Goal: Information Seeking & Learning: Find contact information

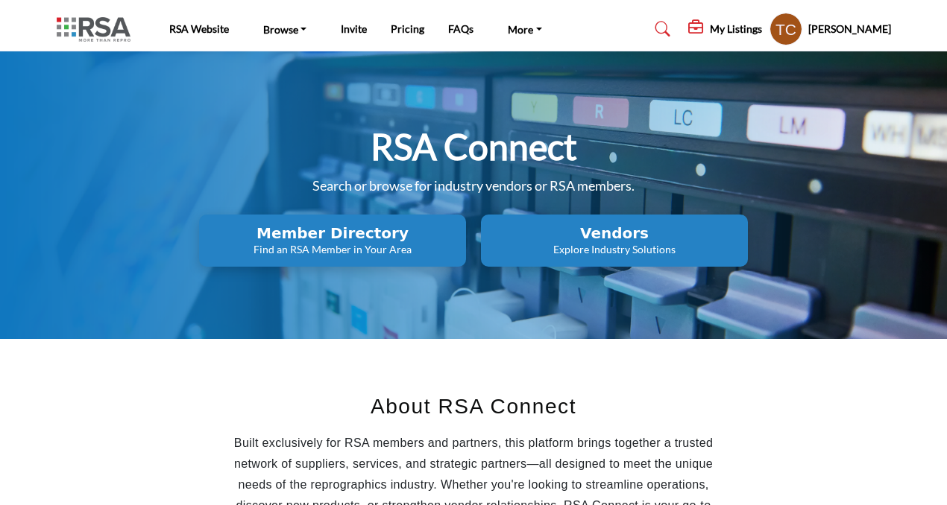
click at [734, 26] on h5 "My Listings" at bounding box center [736, 28] width 52 height 13
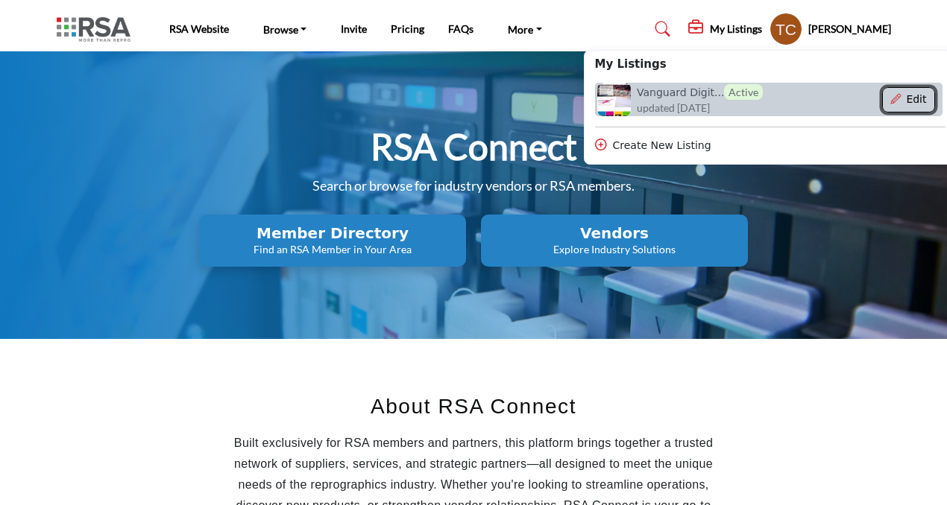
click at [901, 99] on icon "Show Company Details With Edit Page" at bounding box center [895, 99] width 10 height 10
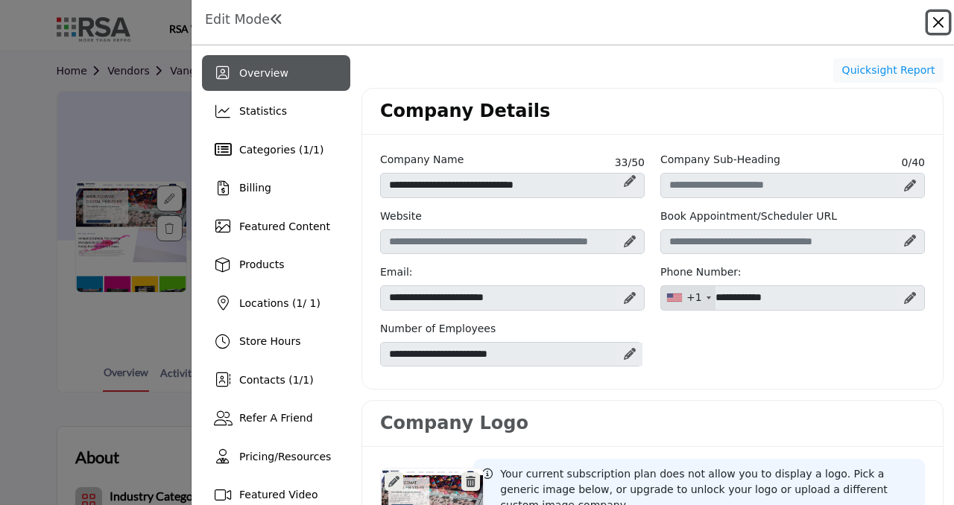
click at [945, 22] on button "Close" at bounding box center [938, 22] width 21 height 21
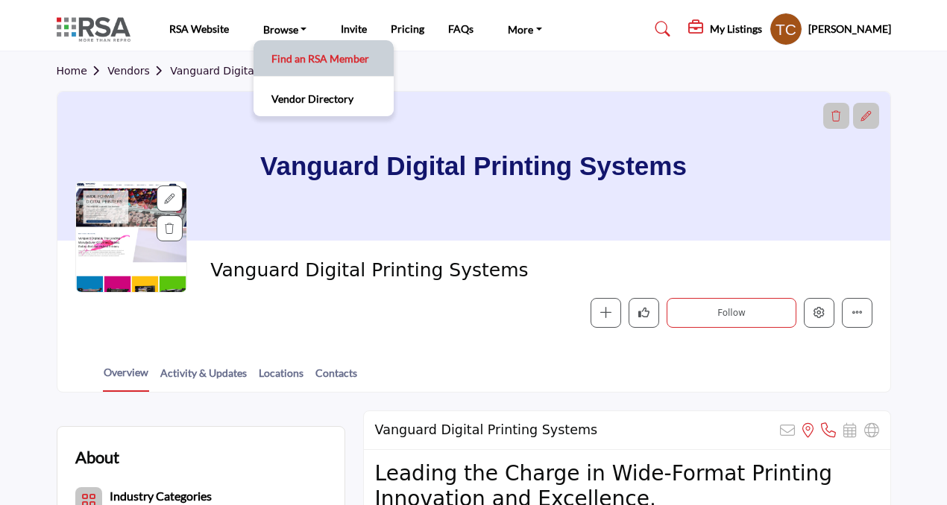
click at [262, 65] on link "Find an RSA Member" at bounding box center [323, 58] width 125 height 21
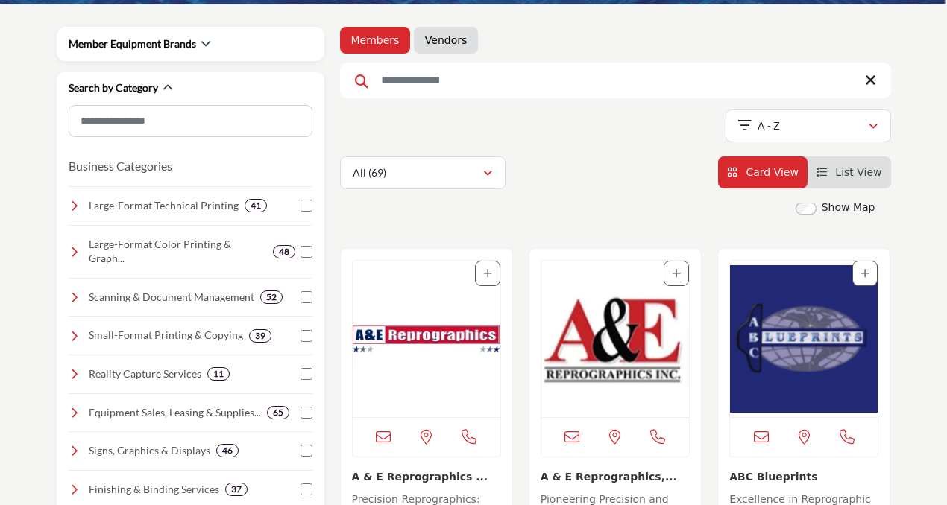
scroll to position [212, 0]
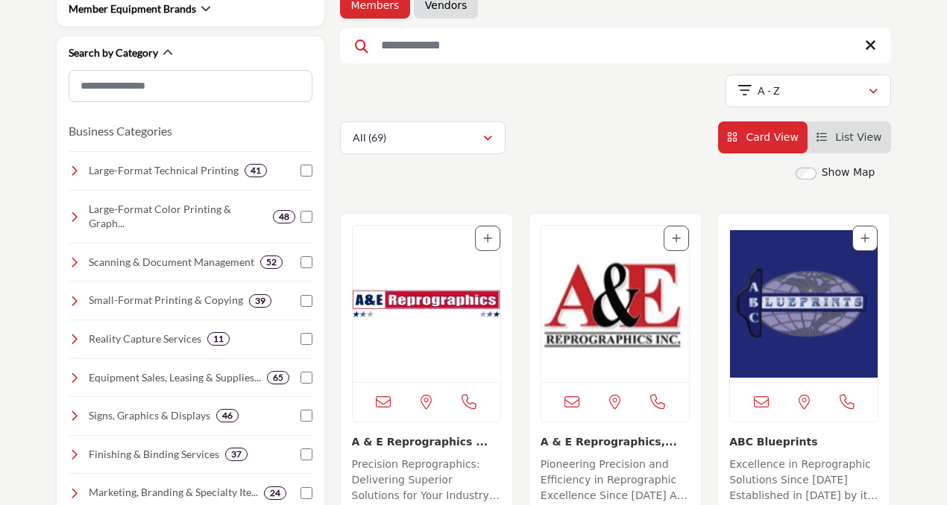
click at [818, 324] on img "Open Listing in new tab" at bounding box center [804, 304] width 148 height 157
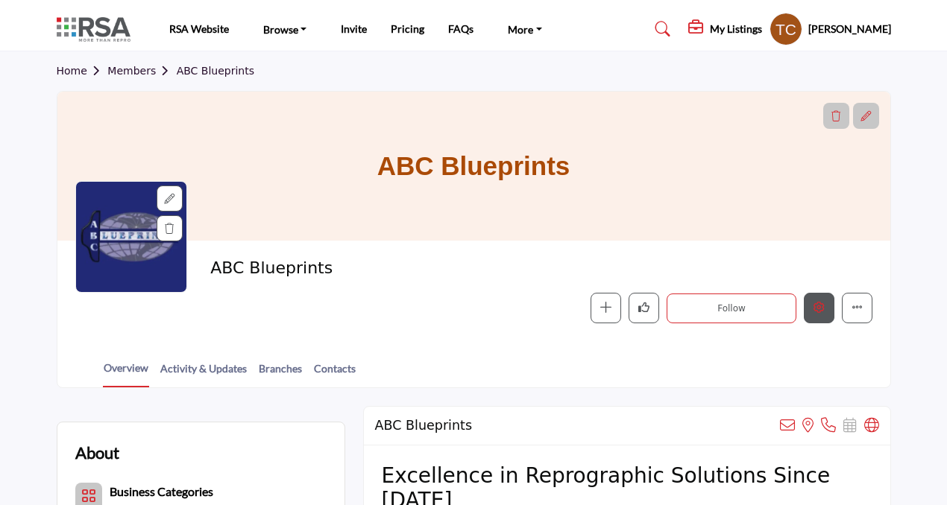
click at [810, 308] on button "Edit company" at bounding box center [819, 308] width 31 height 31
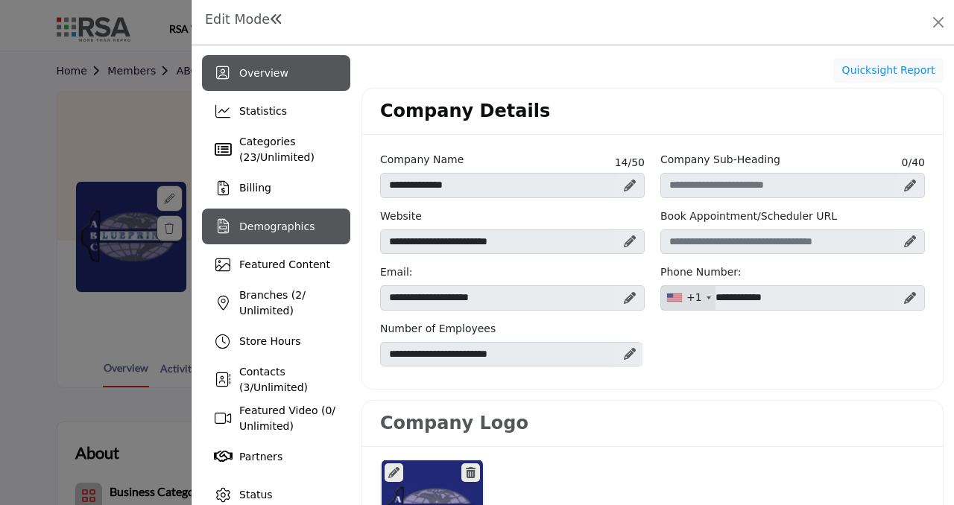
click at [259, 231] on span "Demographics" at bounding box center [276, 227] width 75 height 12
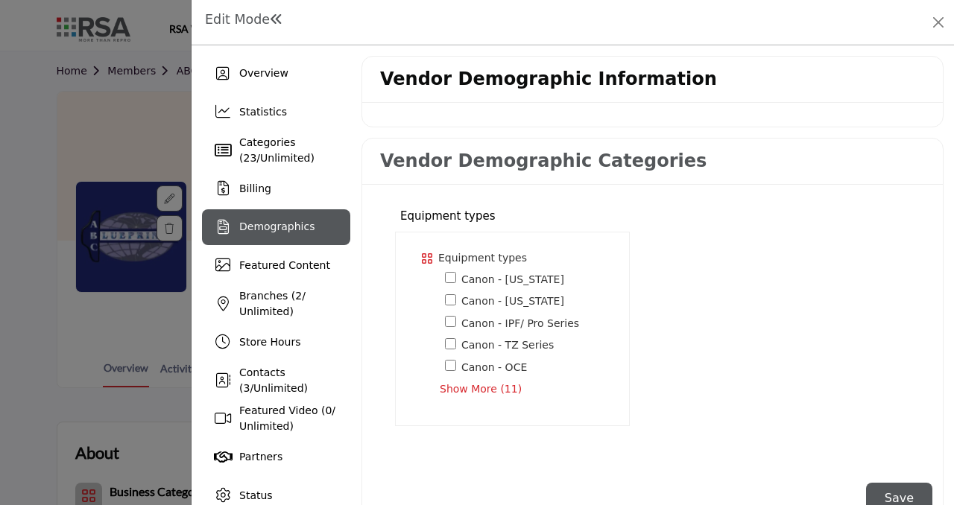
scroll to position [37, 0]
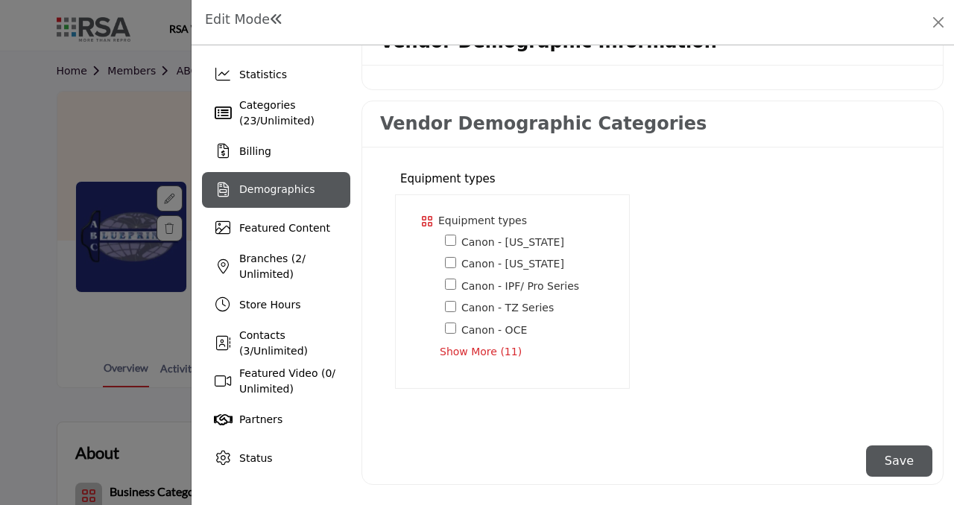
click at [494, 357] on span "Show More (11)" at bounding box center [525, 352] width 171 height 16
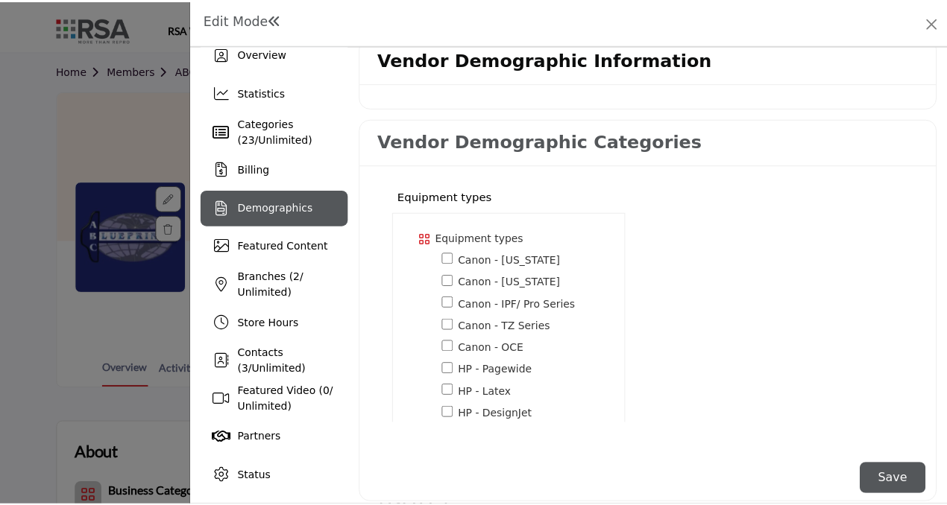
scroll to position [0, 0]
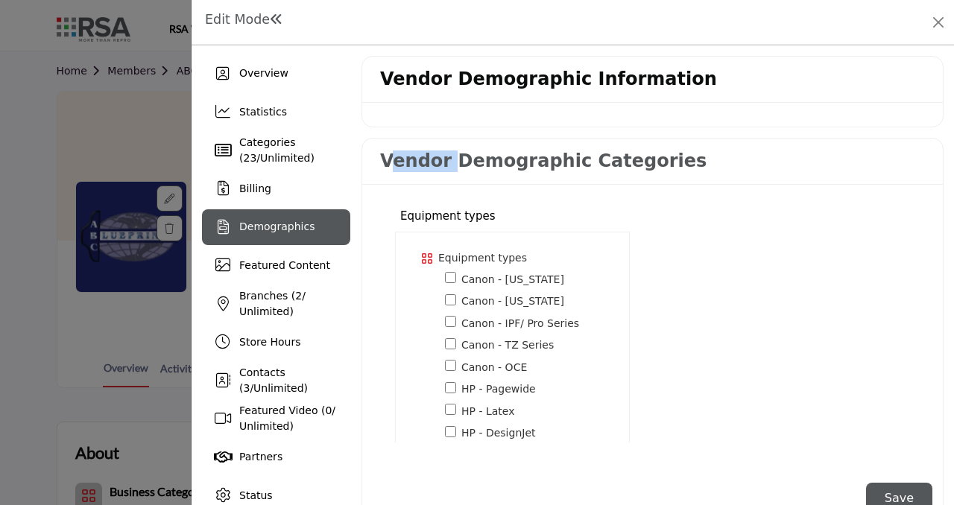
drag, startPoint x: 385, startPoint y: 163, endPoint x: 444, endPoint y: 163, distance: 59.6
click at [444, 163] on h3 "Vendor Demographic Categories" at bounding box center [543, 162] width 327 height 22
drag, startPoint x: 433, startPoint y: 163, endPoint x: 379, endPoint y: 166, distance: 54.5
click at [364, 166] on div "Vendor Demographic Categories" at bounding box center [652, 162] width 581 height 46
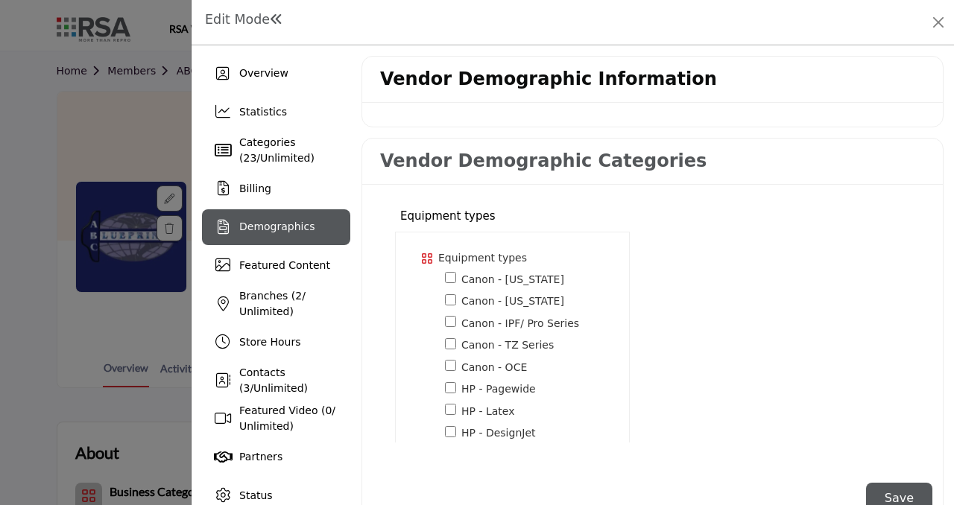
click at [410, 165] on h3 "Vendor Demographic Categories" at bounding box center [543, 162] width 327 height 22
drag, startPoint x: 444, startPoint y: 160, endPoint x: 373, endPoint y: 164, distance: 71.7
click at [373, 164] on div "Vendor Demographic Categories" at bounding box center [652, 162] width 581 height 46
click at [939, 15] on button "Close" at bounding box center [938, 22] width 21 height 21
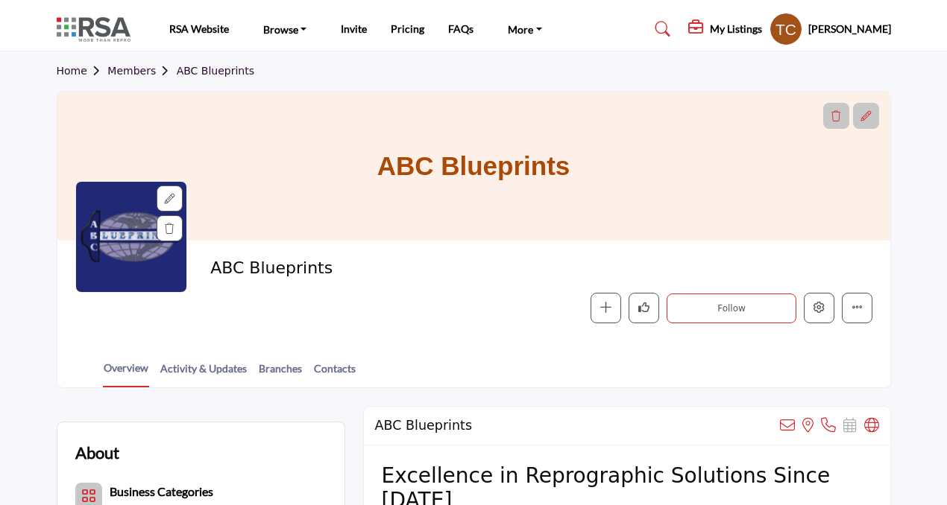
click at [802, 37] on profile-featured-9d57d186-dcdc-4fd1-8698-ebbedcf867ab "Show hide supplier dropdown" at bounding box center [785, 29] width 33 height 33
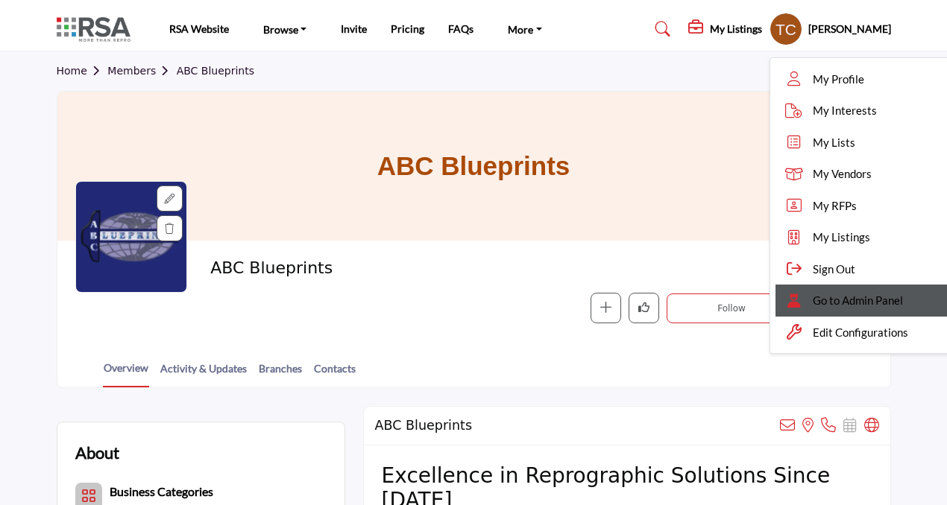
click at [849, 297] on span "Go to Admin Panel" at bounding box center [858, 300] width 90 height 17
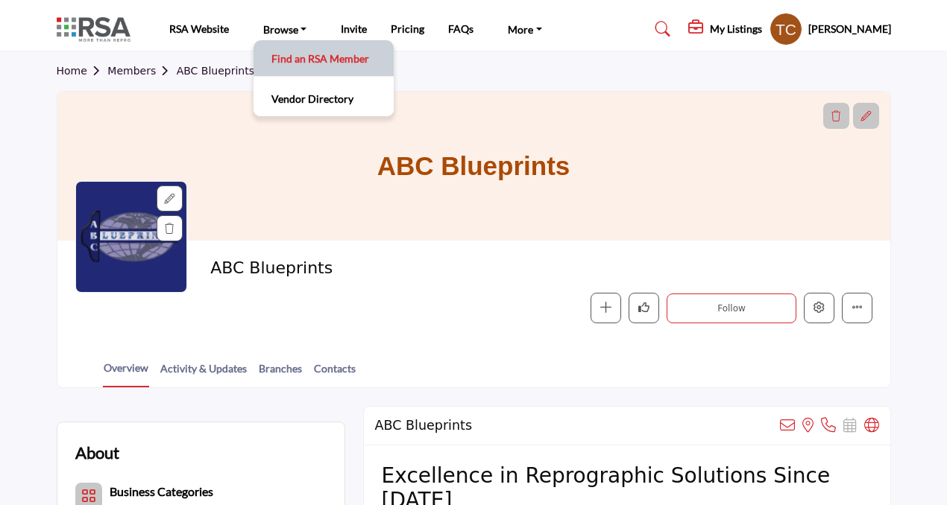
click at [286, 60] on link "Find an RSA Member" at bounding box center [323, 58] width 125 height 21
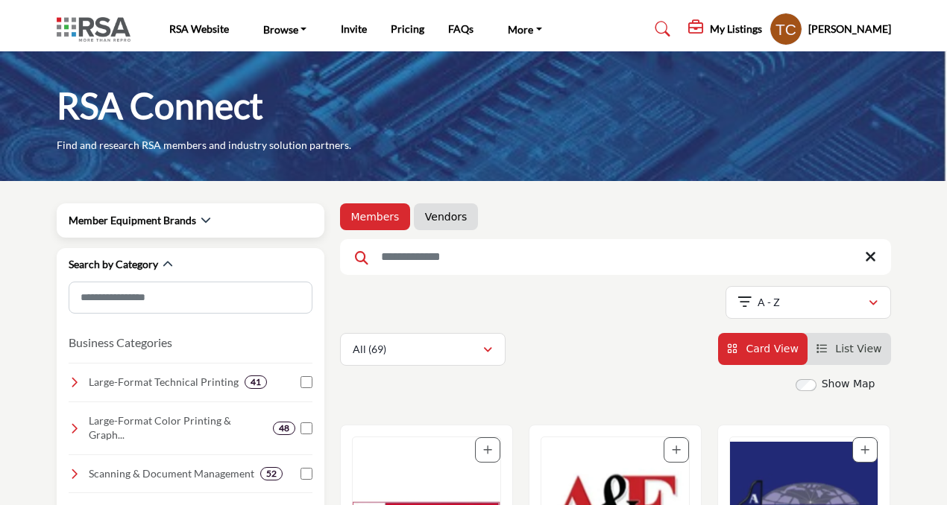
click at [192, 216] on h2 "Member Equipment Brands" at bounding box center [132, 220] width 127 height 15
click at [209, 220] on div "Member Equipment Brands" at bounding box center [191, 220] width 244 height 16
click at [201, 220] on icon "button" at bounding box center [206, 220] width 10 height 10
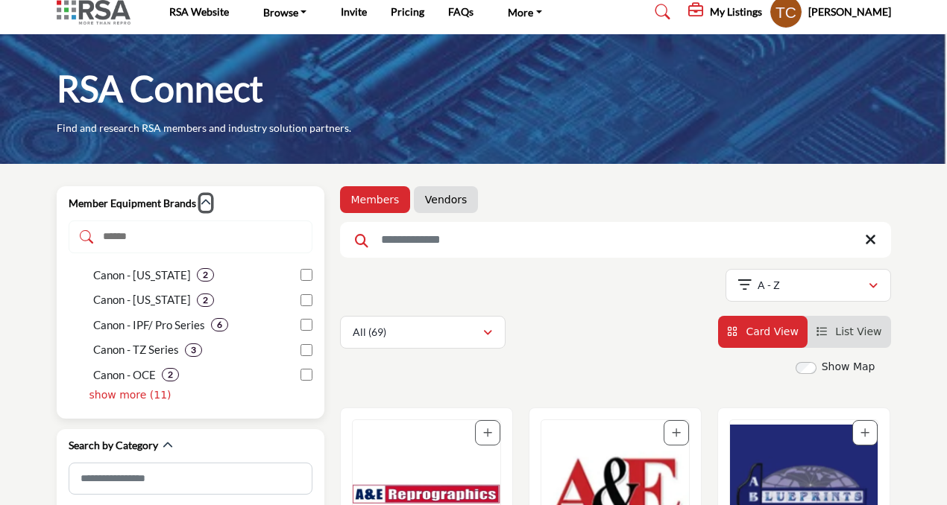
scroll to position [16, 0]
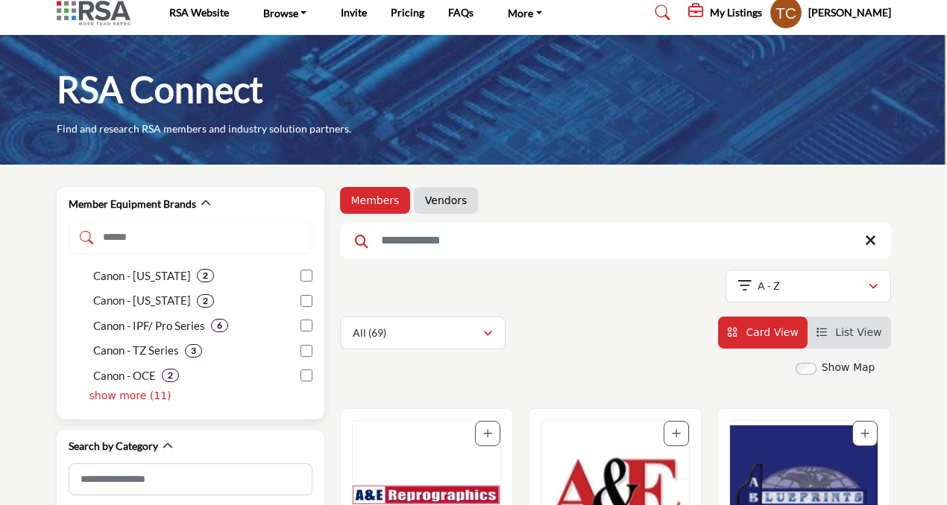
click at [130, 393] on p "show more (11)" at bounding box center [130, 396] width 82 height 16
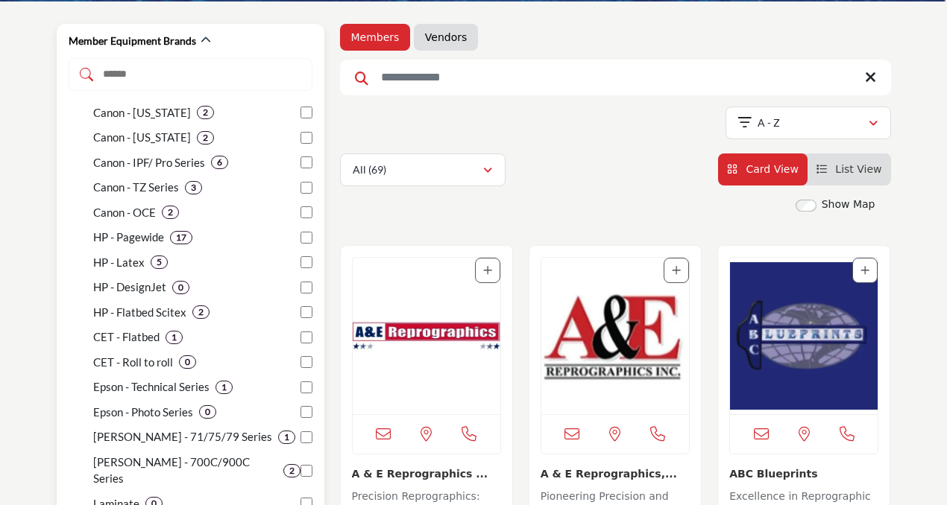
scroll to position [200, 0]
